Goal: Task Accomplishment & Management: Manage account settings

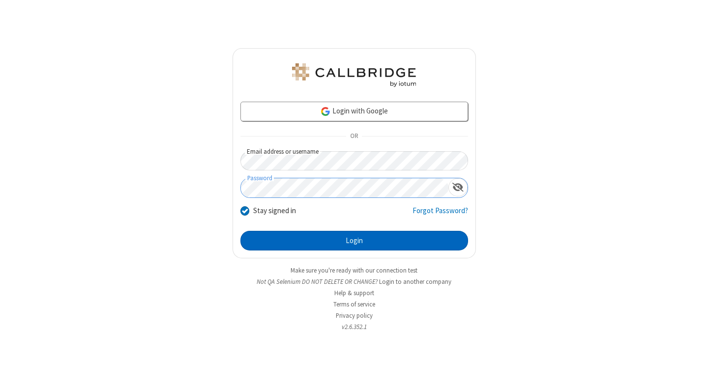
click at [354, 241] on button "Login" at bounding box center [354, 241] width 228 height 20
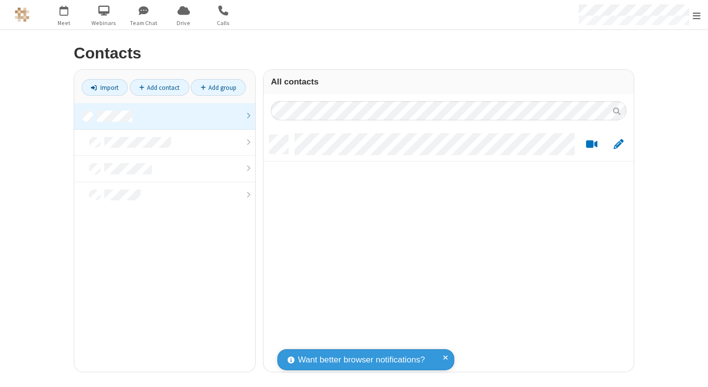
scroll to position [237, 363]
click at [165, 116] on link at bounding box center [164, 116] width 181 height 27
click at [105, 87] on link "Import" at bounding box center [105, 87] width 46 height 17
